Goal: Information Seeking & Learning: Learn about a topic

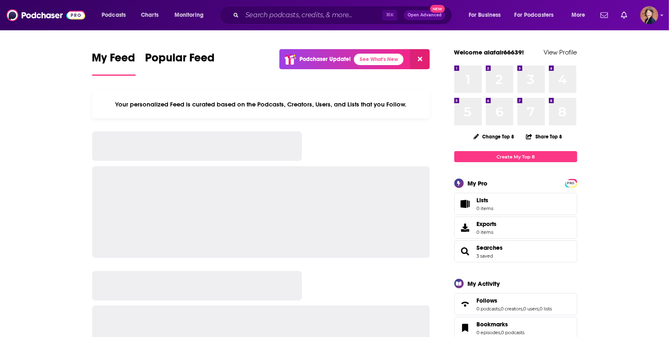
click at [293, 15] on input "Search podcasts, credits, & more..." at bounding box center [312, 15] width 140 height 13
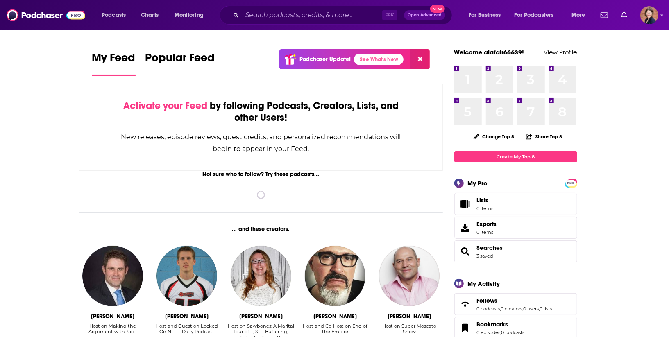
click at [293, 15] on input "Search podcasts, credits, & more..." at bounding box center [312, 15] width 140 height 13
click at [303, 19] on input "Search podcasts, credits, & more..." at bounding box center [312, 15] width 140 height 13
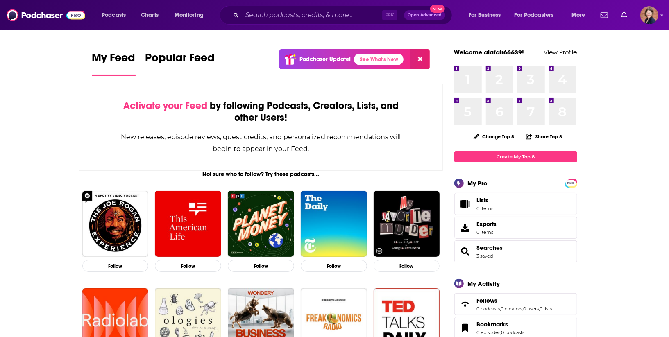
click at [307, 14] on input "Search podcasts, credits, & more..." at bounding box center [312, 15] width 140 height 13
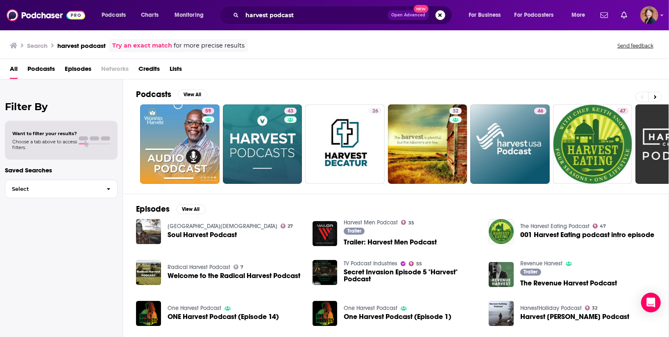
click at [233, 65] on div "All Podcasts Episodes Networks Credits Lists" at bounding box center [336, 70] width 653 height 17
click at [331, 12] on input "harvest podcast" at bounding box center [314, 15] width 145 height 13
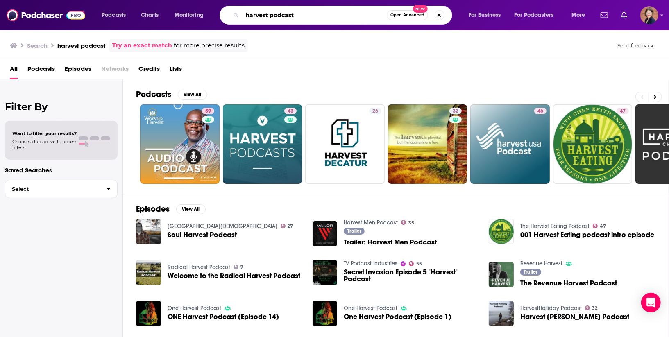
paste input "[PERSON_NAME]"
type input "harvest podcast [PERSON_NAME]"
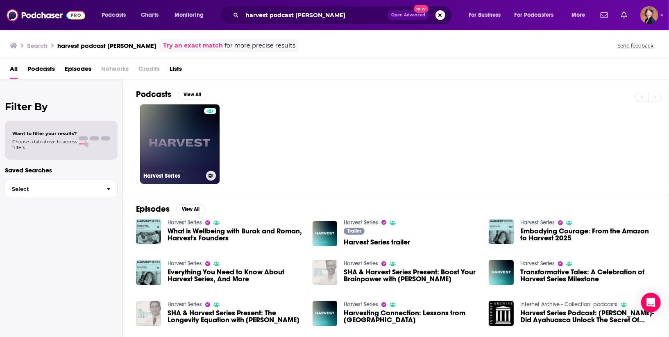
click at [178, 131] on link "Harvest Series" at bounding box center [180, 145] width 80 height 80
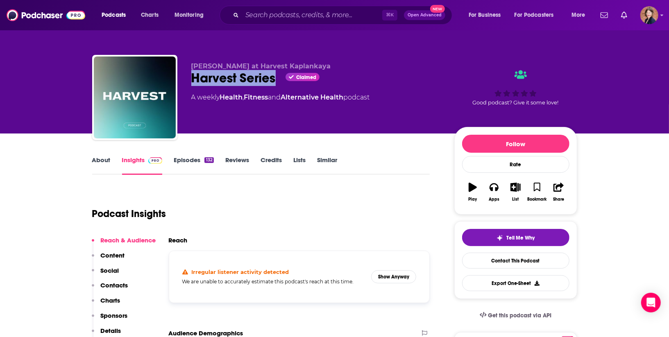
drag, startPoint x: 189, startPoint y: 80, endPoint x: 278, endPoint y: 80, distance: 89.8
click at [278, 80] on div "[PERSON_NAME] at Harvest Kaplankaya Harvest Series Claimed A weekly Health , Fi…" at bounding box center [334, 99] width 485 height 89
copy h2 "Harvest Series"
